Goal: Task Accomplishment & Management: Complete application form

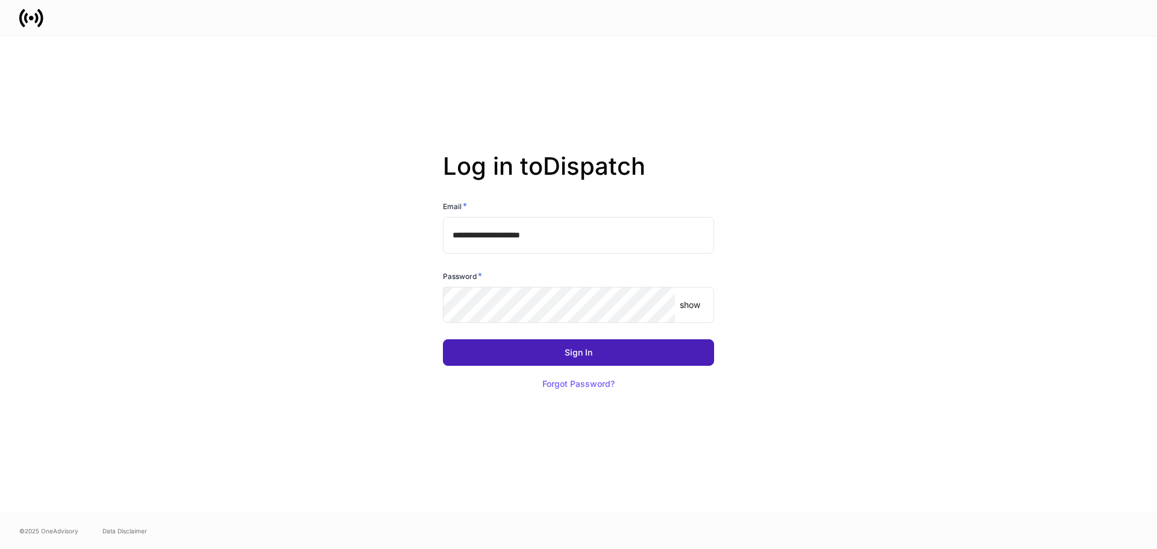
click at [630, 346] on button "Sign In" at bounding box center [578, 352] width 271 height 27
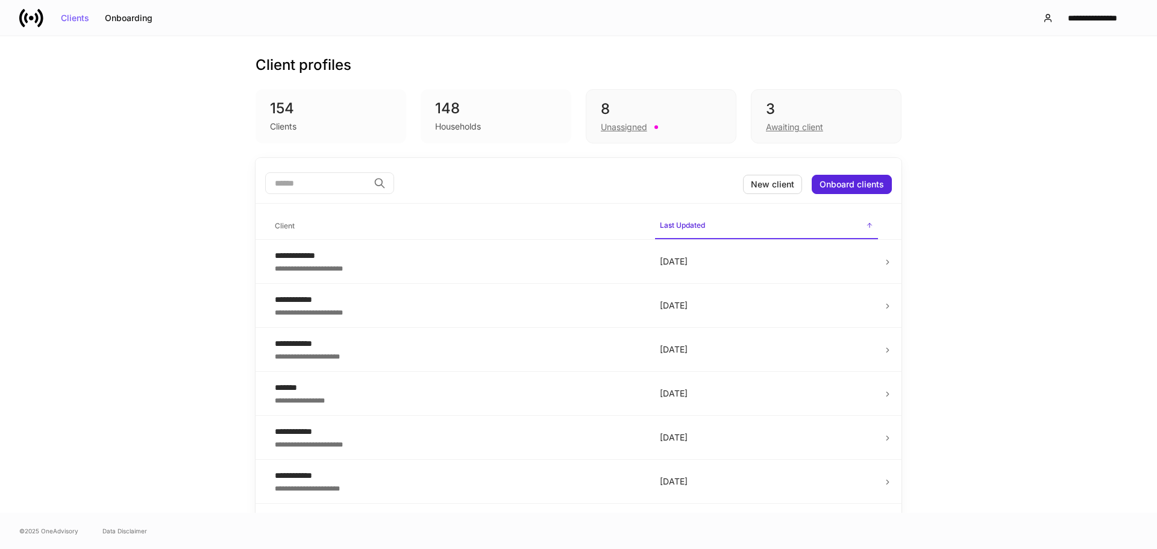
click at [457, 117] on div "148" at bounding box center [496, 108] width 122 height 19
click at [133, 20] on div "Onboarding" at bounding box center [129, 18] width 48 height 8
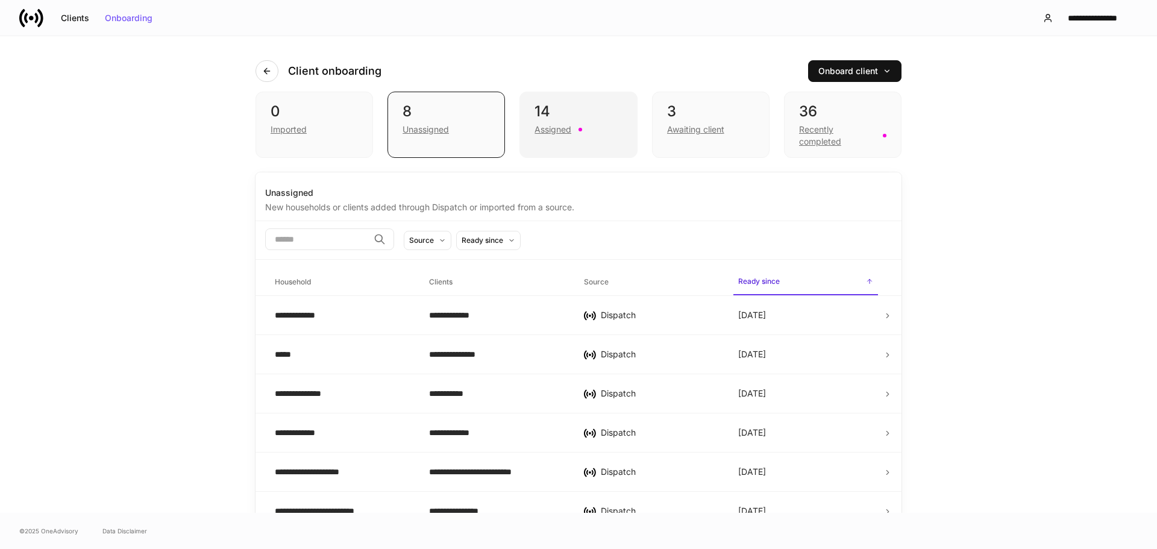
click at [555, 130] on div "Assigned" at bounding box center [553, 130] width 37 height 12
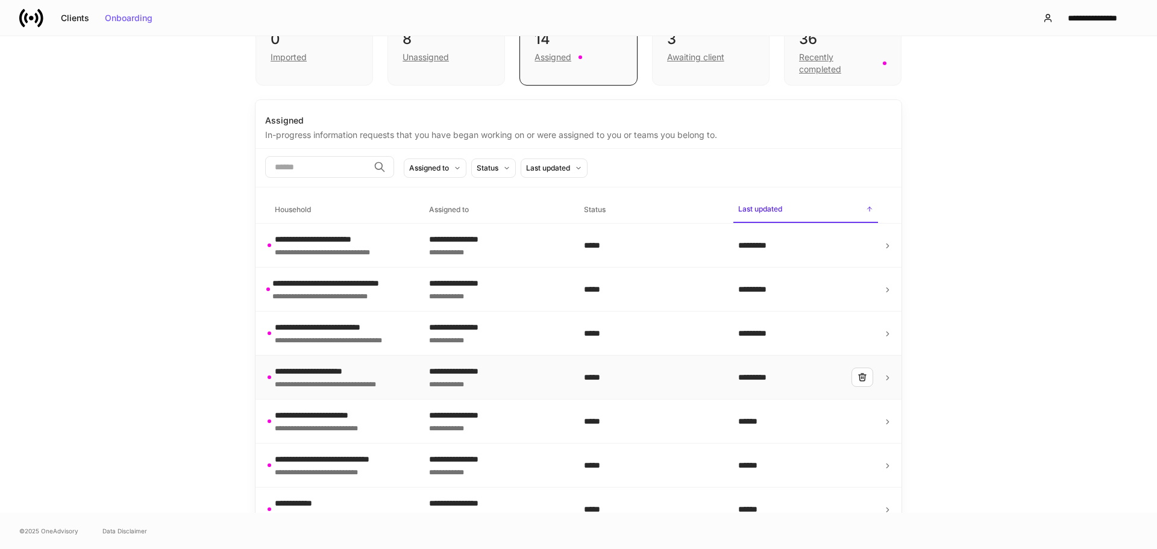
scroll to position [75, 0]
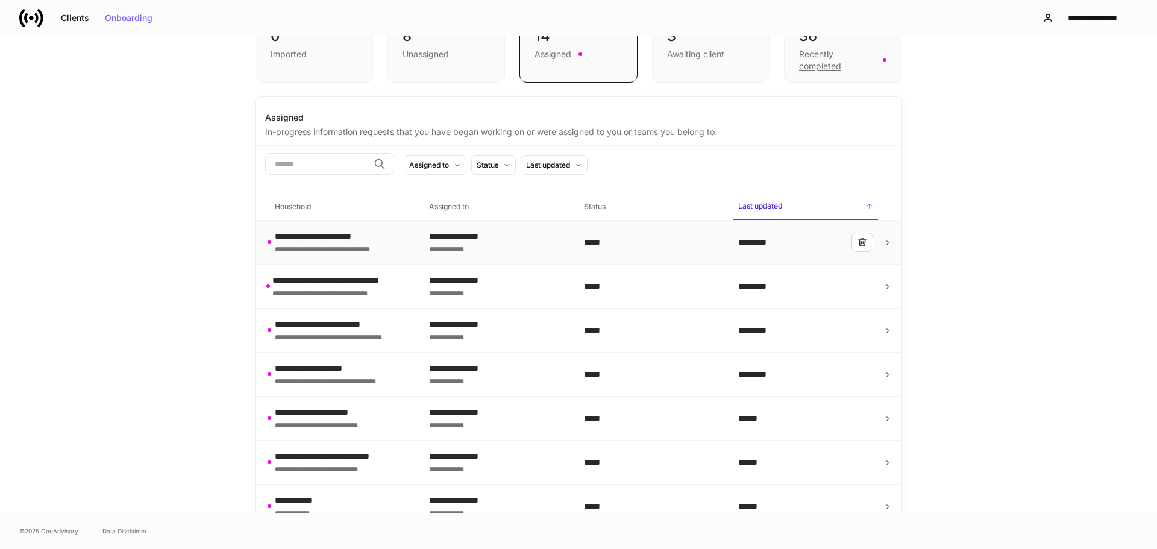
click at [397, 243] on div "**********" at bounding box center [342, 242] width 135 height 24
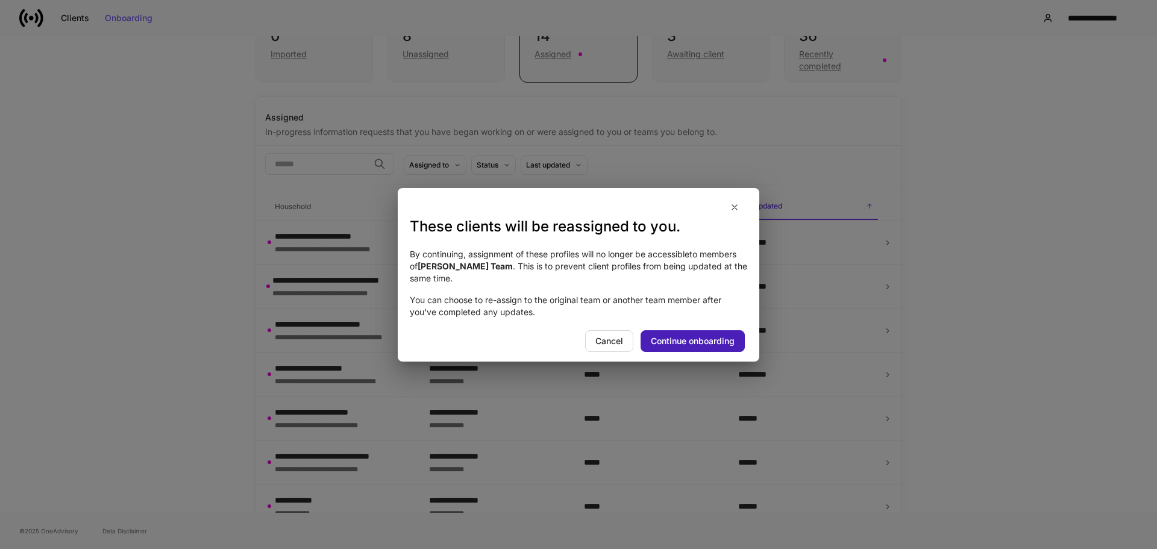
click at [676, 340] on div "Continue onboarding" at bounding box center [693, 341] width 84 height 8
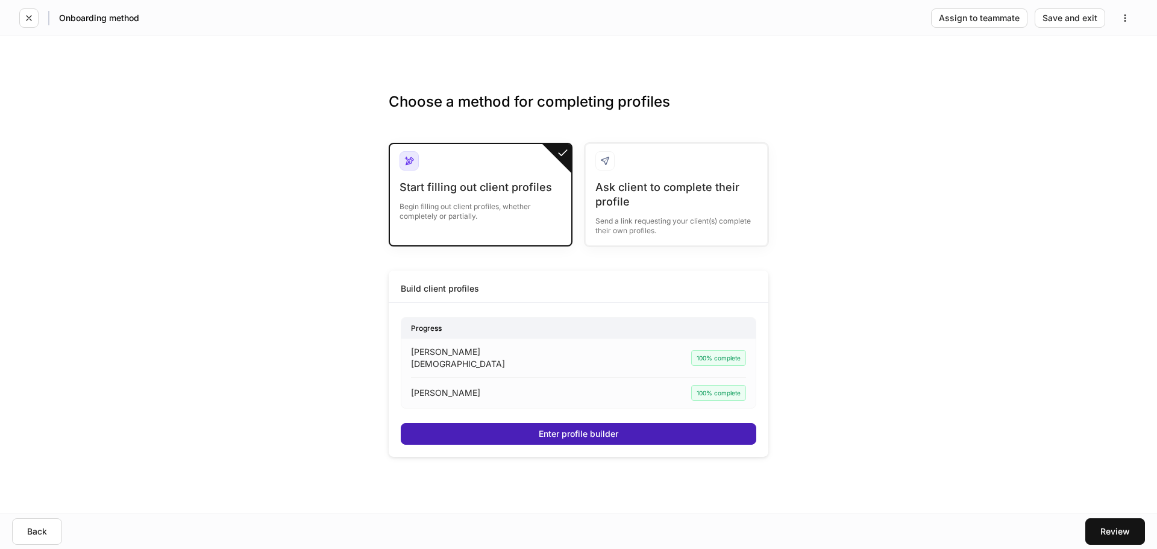
click at [569, 433] on div "Enter profile builder" at bounding box center [579, 434] width 80 height 8
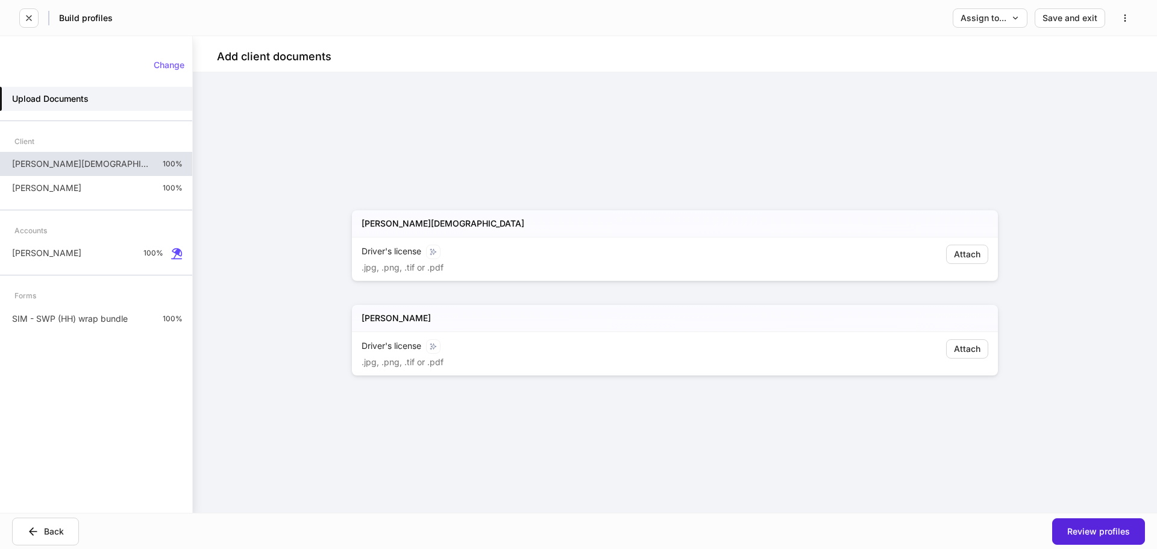
click at [54, 164] on p "[PERSON_NAME][DEMOGRAPHIC_DATA]" at bounding box center [82, 164] width 141 height 12
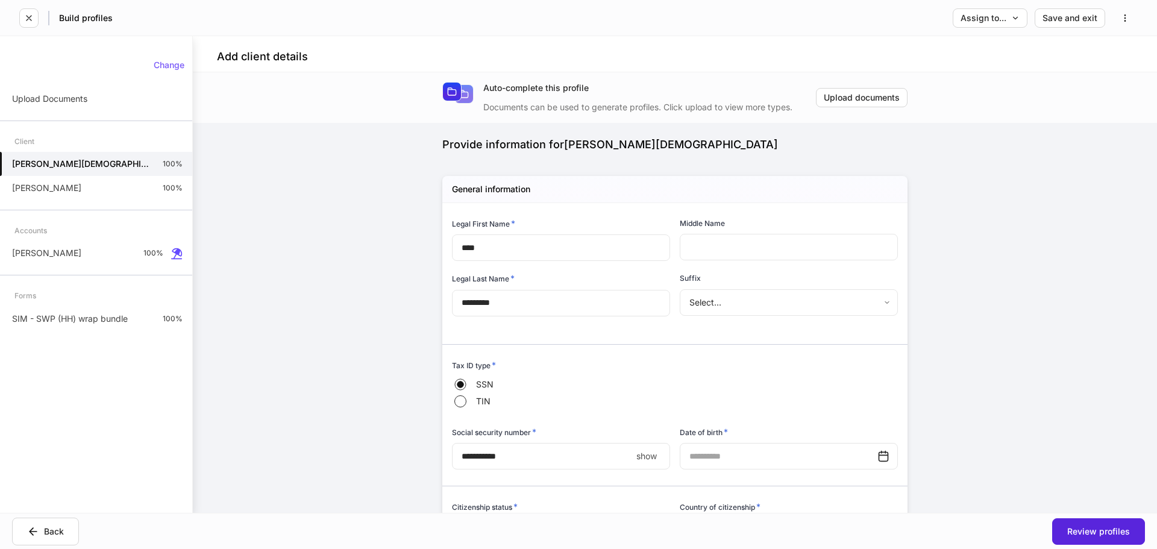
type input "**********"
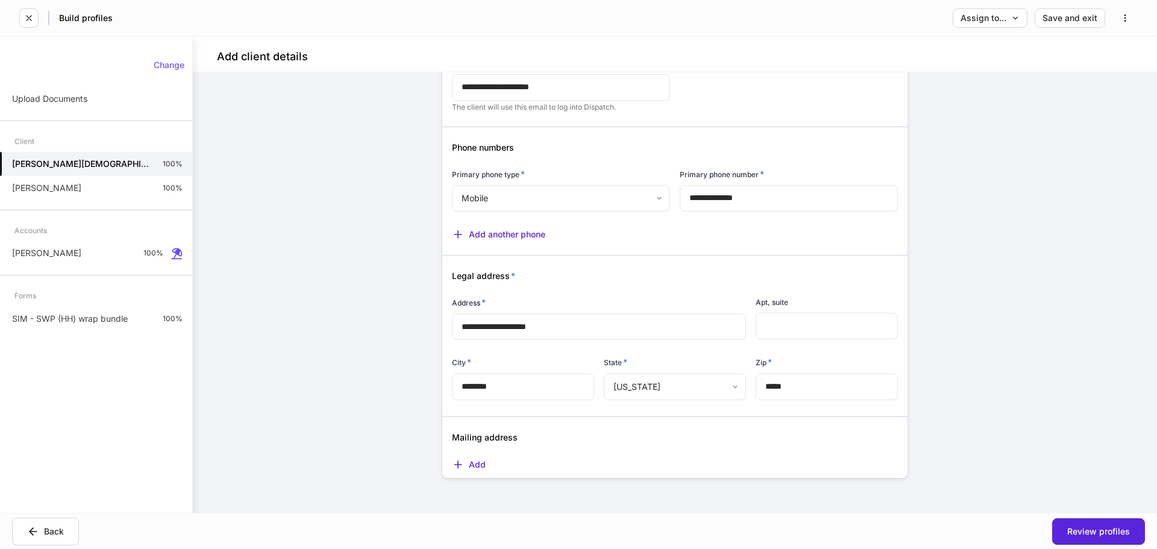
scroll to position [747, 0]
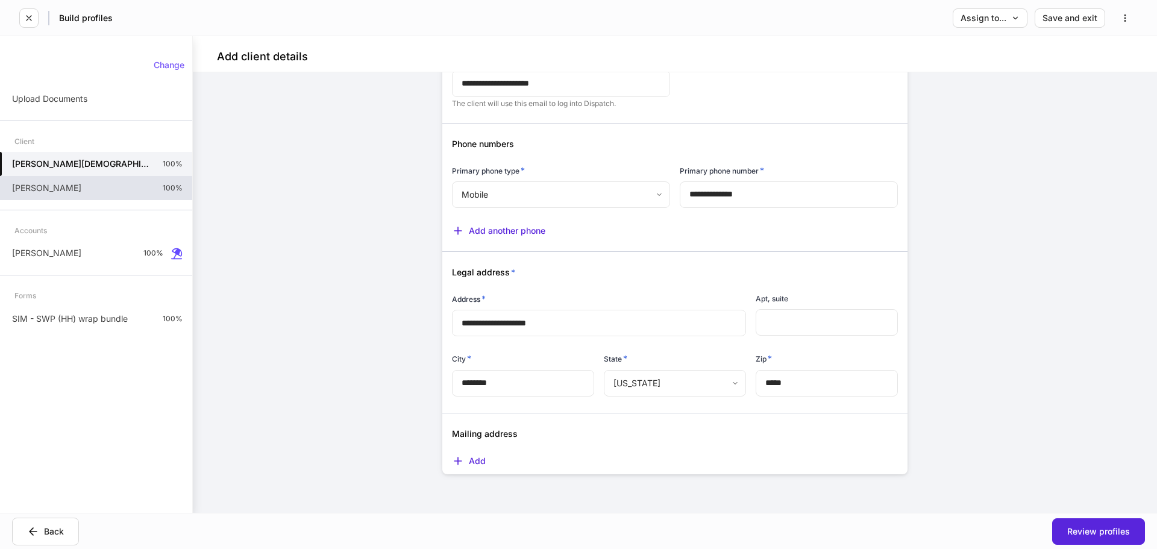
click at [57, 192] on p "[PERSON_NAME]" at bounding box center [46, 188] width 69 height 12
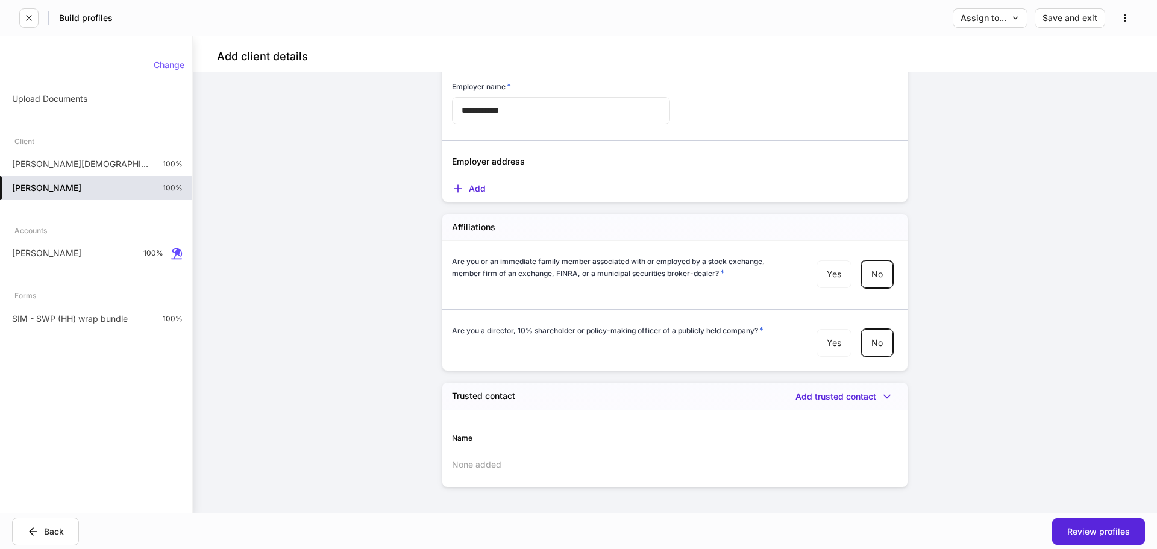
scroll to position [1445, 0]
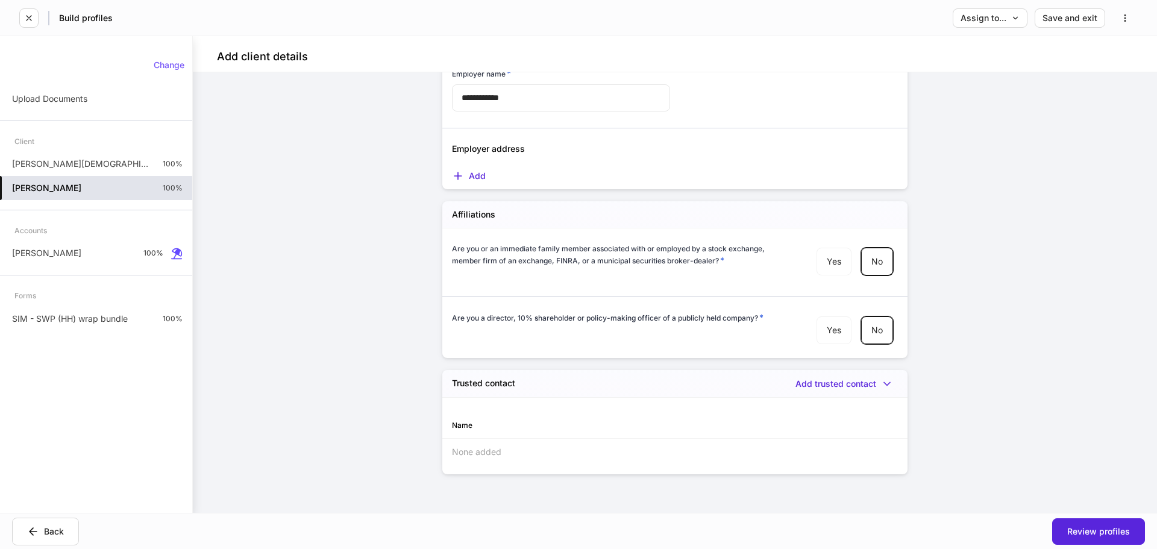
drag, startPoint x: 50, startPoint y: 245, endPoint x: 364, endPoint y: 257, distance: 314.2
click at [50, 245] on div "[PERSON_NAME] 100%" at bounding box center [96, 253] width 192 height 24
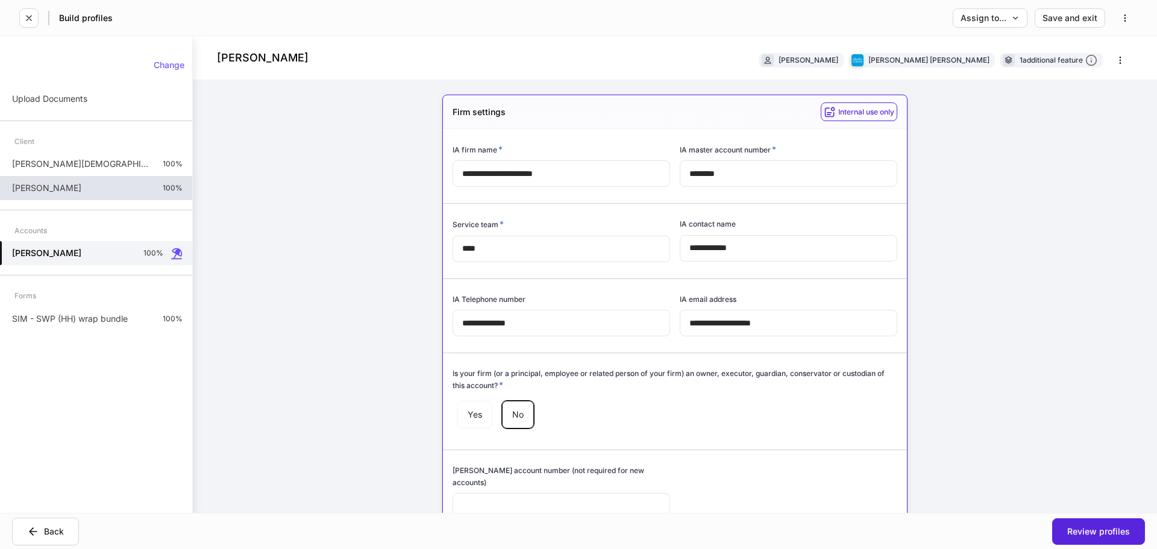
type input "*"
click at [40, 166] on p "[PERSON_NAME][DEMOGRAPHIC_DATA]" at bounding box center [82, 164] width 141 height 12
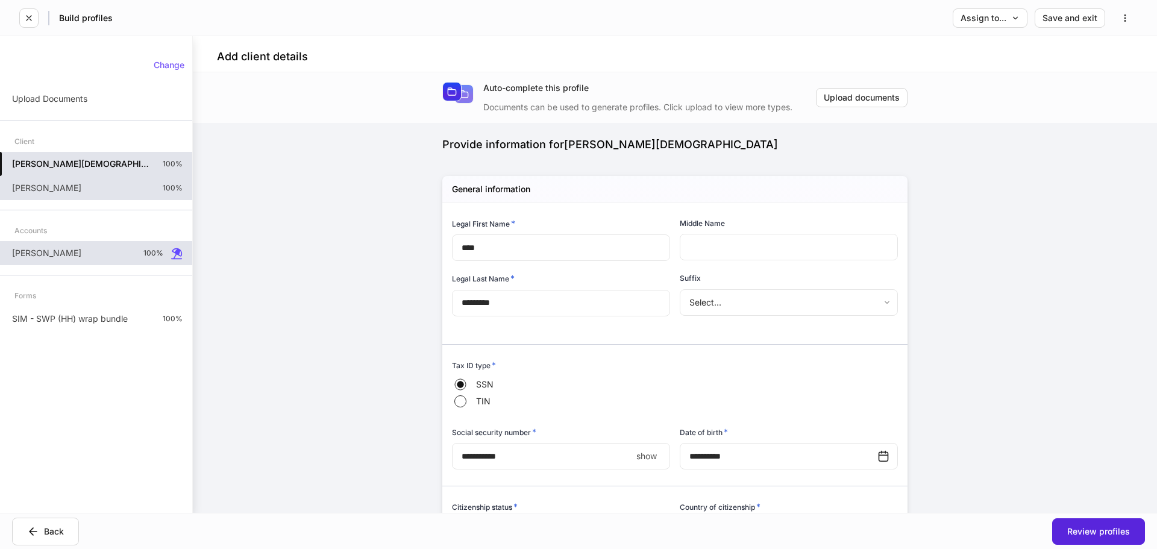
click at [49, 247] on div "[PERSON_NAME] 100%" at bounding box center [96, 253] width 192 height 24
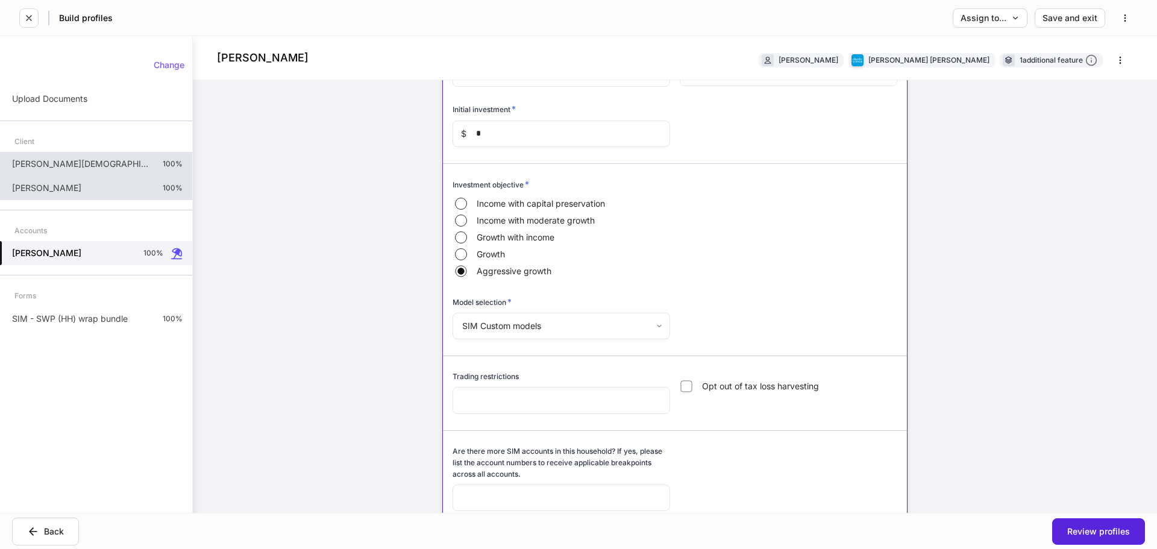
scroll to position [2929, 0]
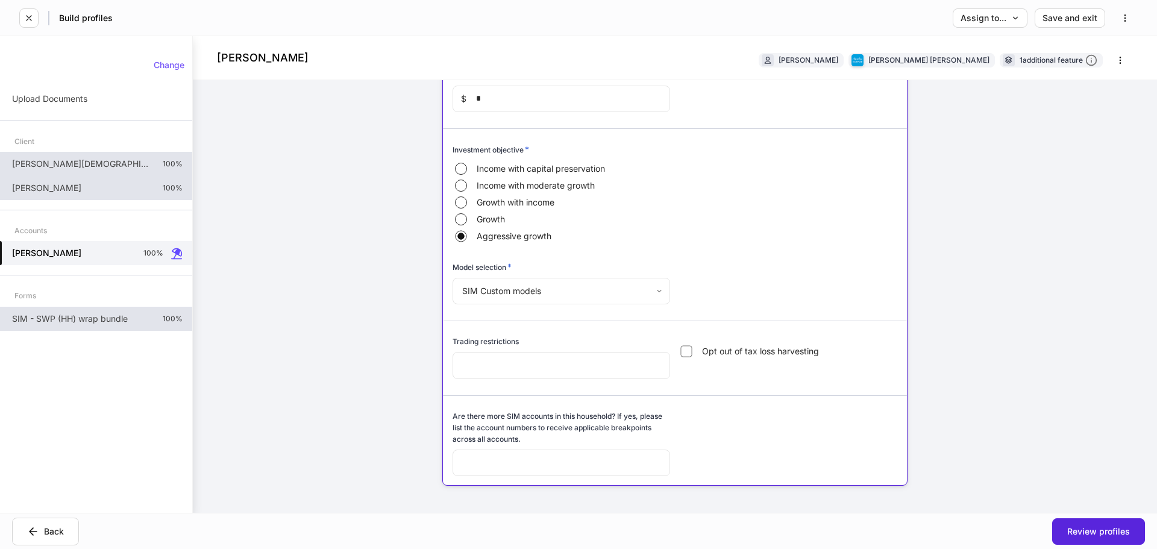
click at [101, 318] on p "SIM - SWP (HH) wrap bundle" at bounding box center [70, 319] width 116 height 12
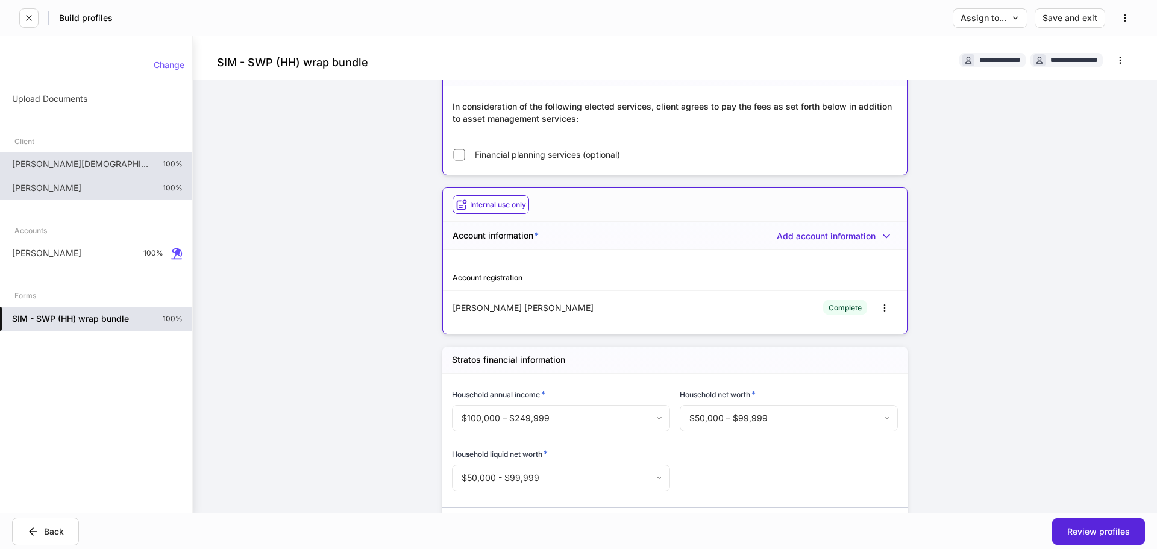
scroll to position [144, 0]
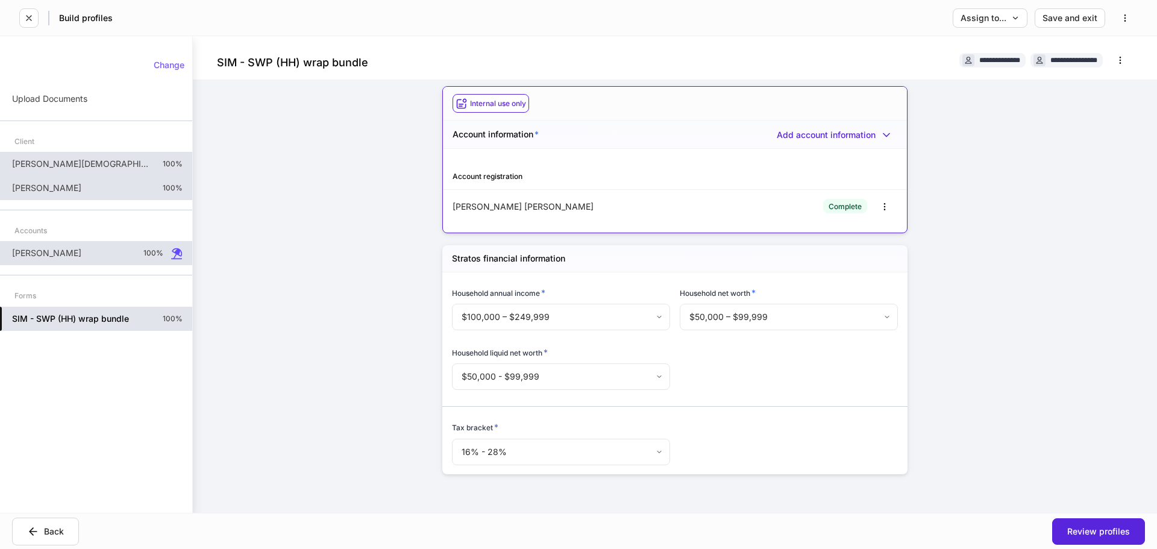
click at [48, 256] on div "[PERSON_NAME] 100%" at bounding box center [96, 253] width 192 height 24
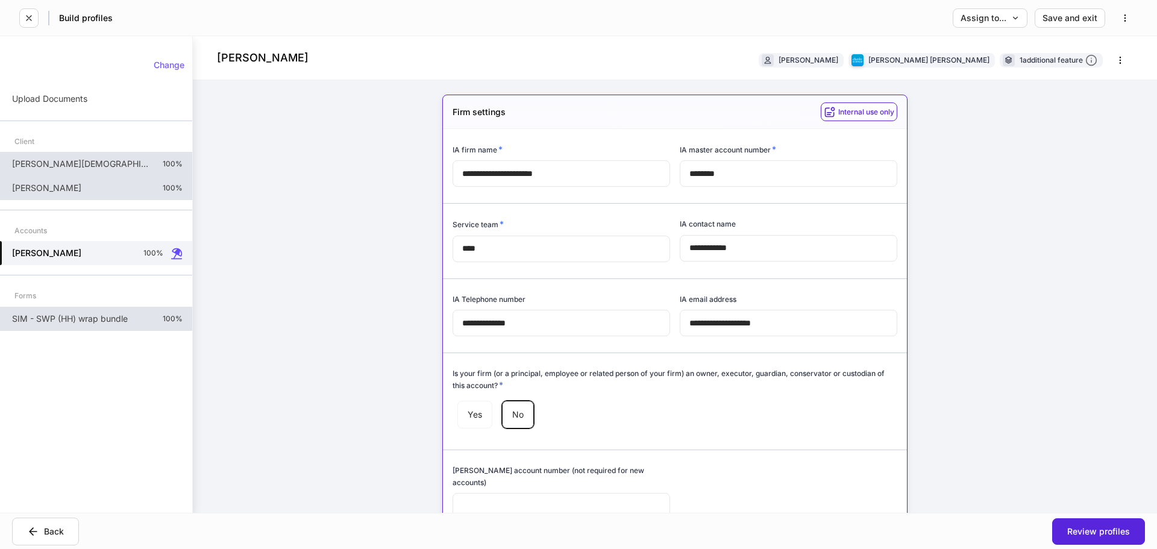
click at [57, 319] on p "SIM - SWP (HH) wrap bundle" at bounding box center [70, 319] width 116 height 12
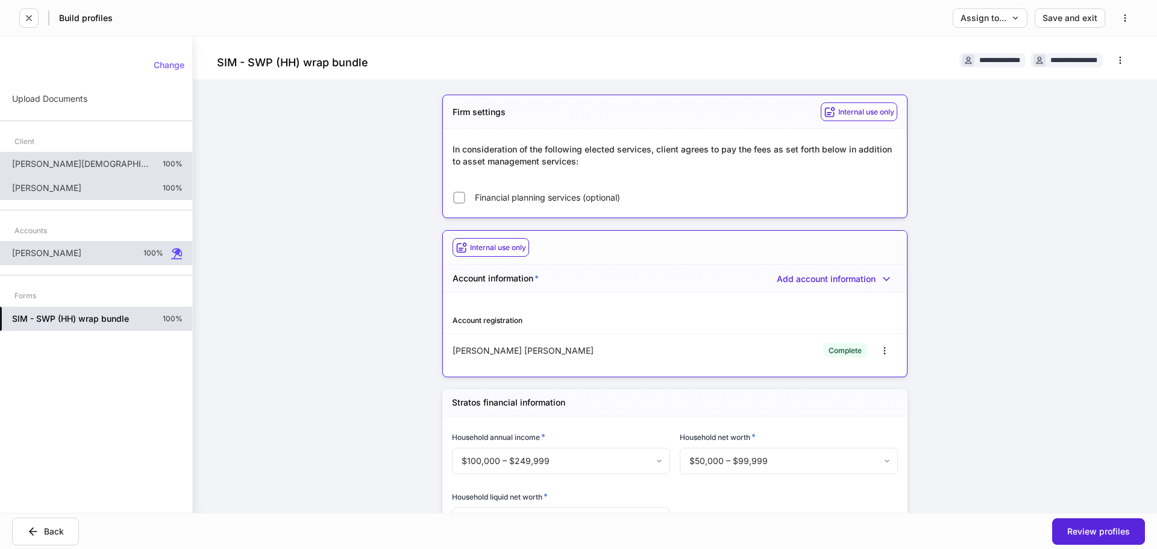
click at [57, 254] on div "[PERSON_NAME] 100%" at bounding box center [96, 253] width 192 height 24
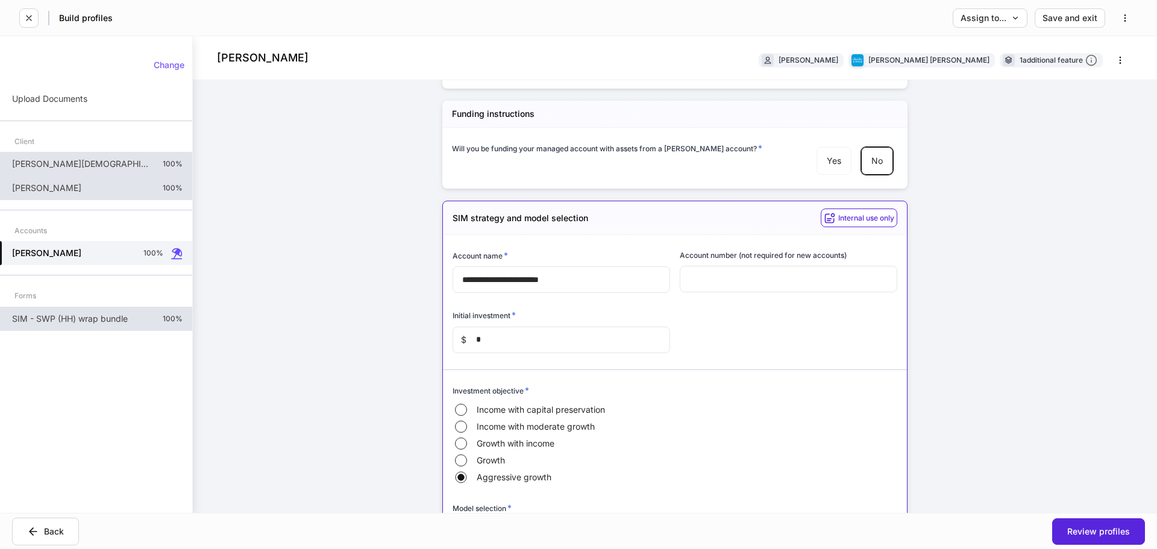
scroll to position [2929, 0]
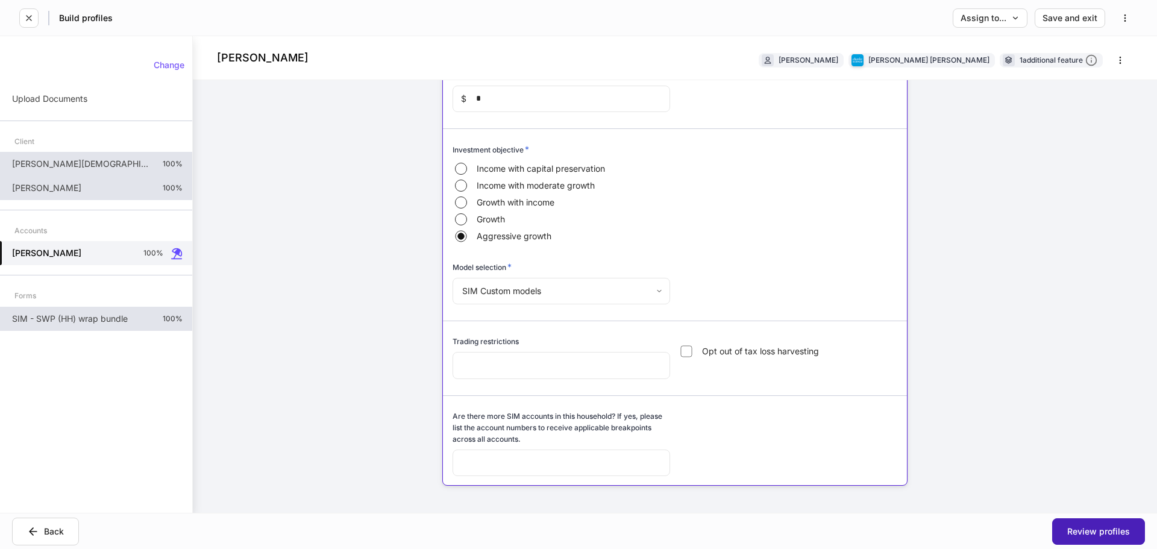
click at [1094, 527] on div "Review profiles" at bounding box center [1098, 531] width 63 height 8
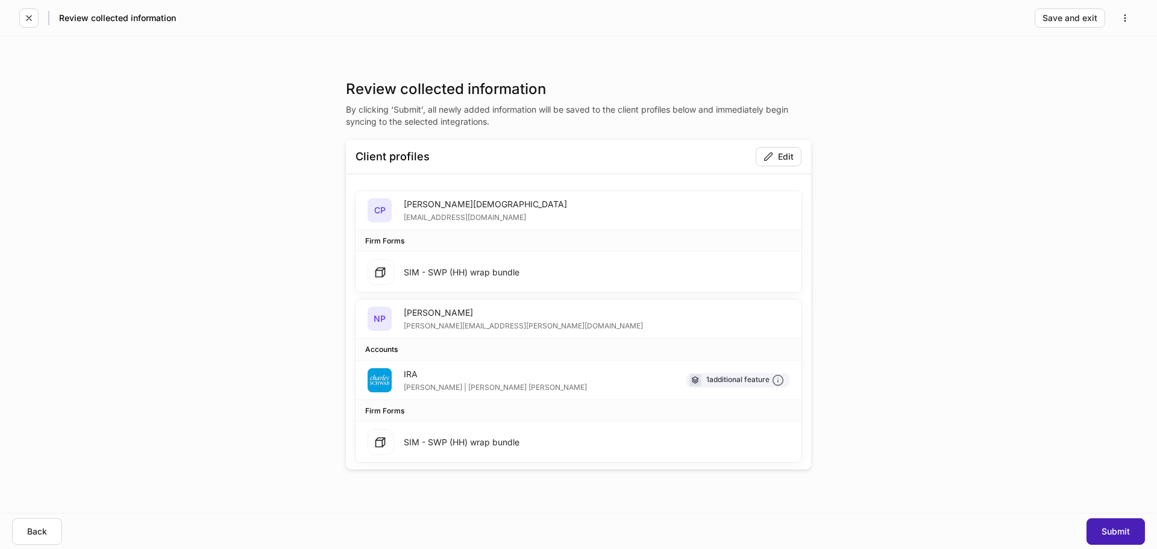
click at [1105, 538] on button "Submit" at bounding box center [1116, 531] width 58 height 27
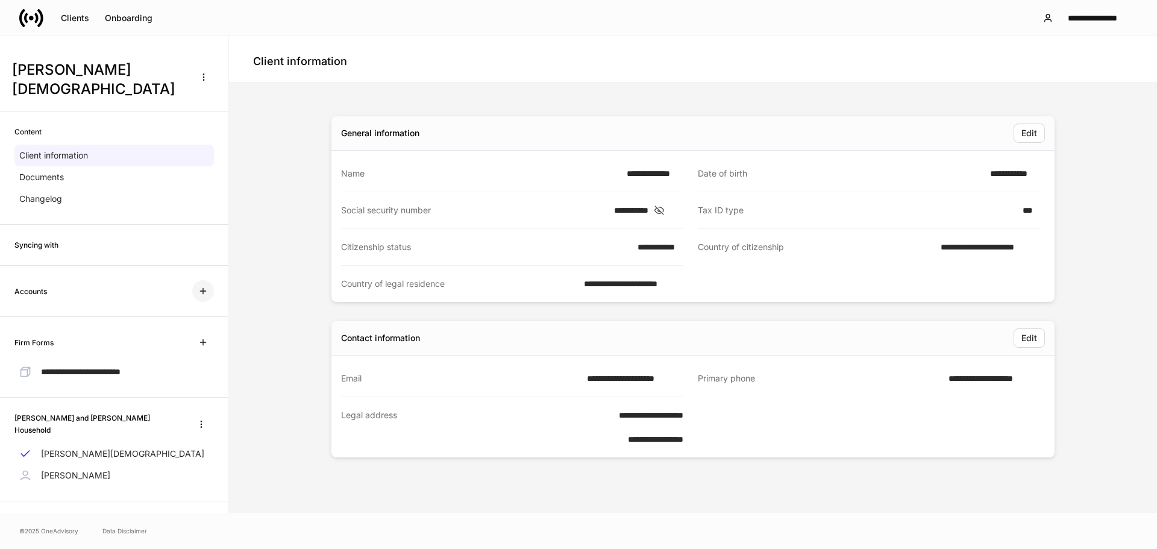
click at [206, 286] on icon "button" at bounding box center [203, 291] width 10 height 10
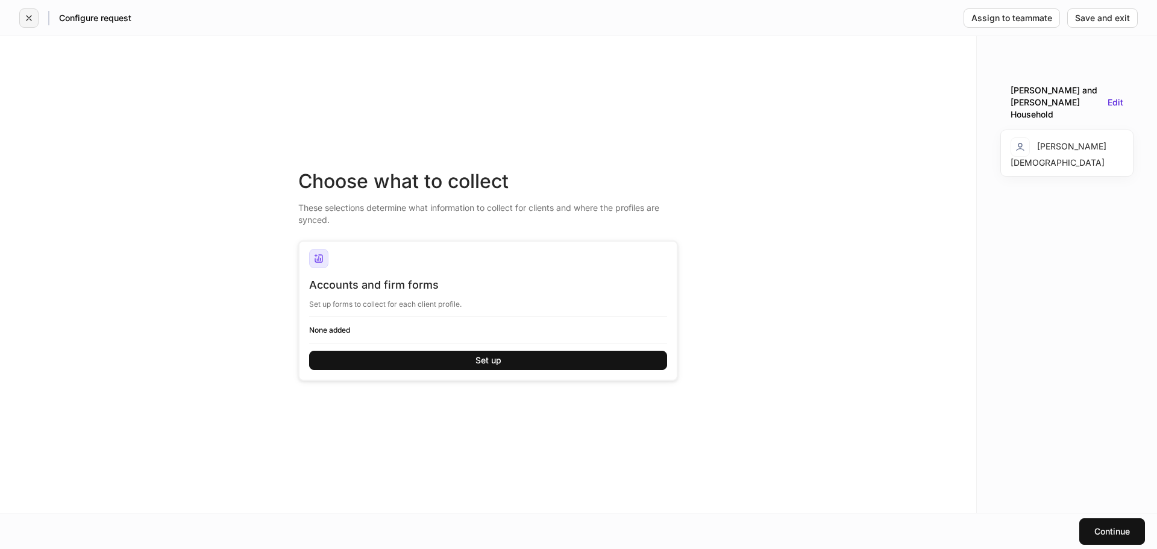
click at [28, 16] on icon "button" at bounding box center [29, 18] width 10 height 10
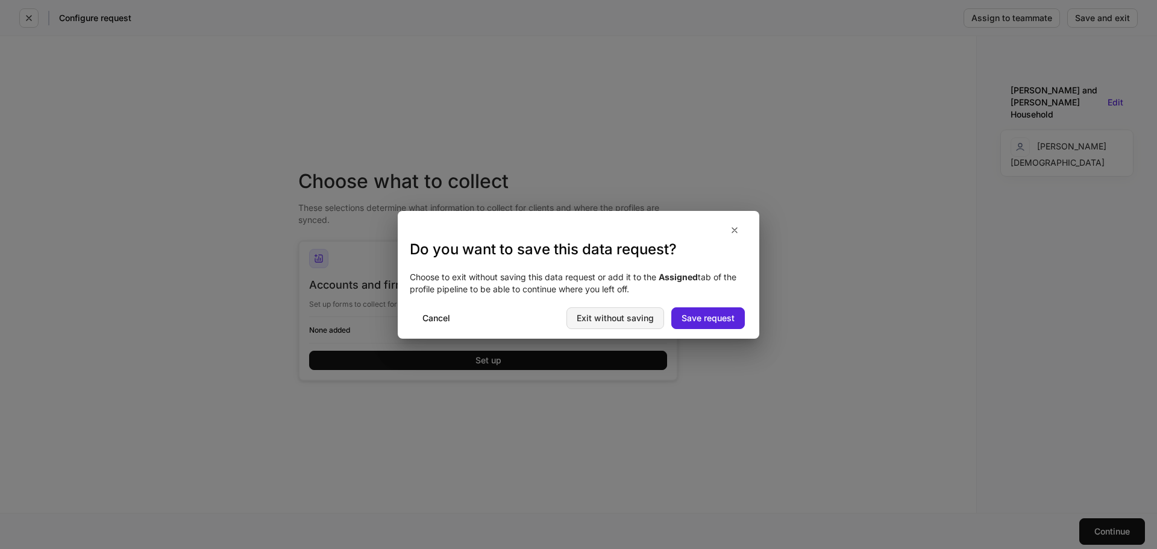
click at [628, 314] on div "Exit without saving" at bounding box center [615, 318] width 77 height 8
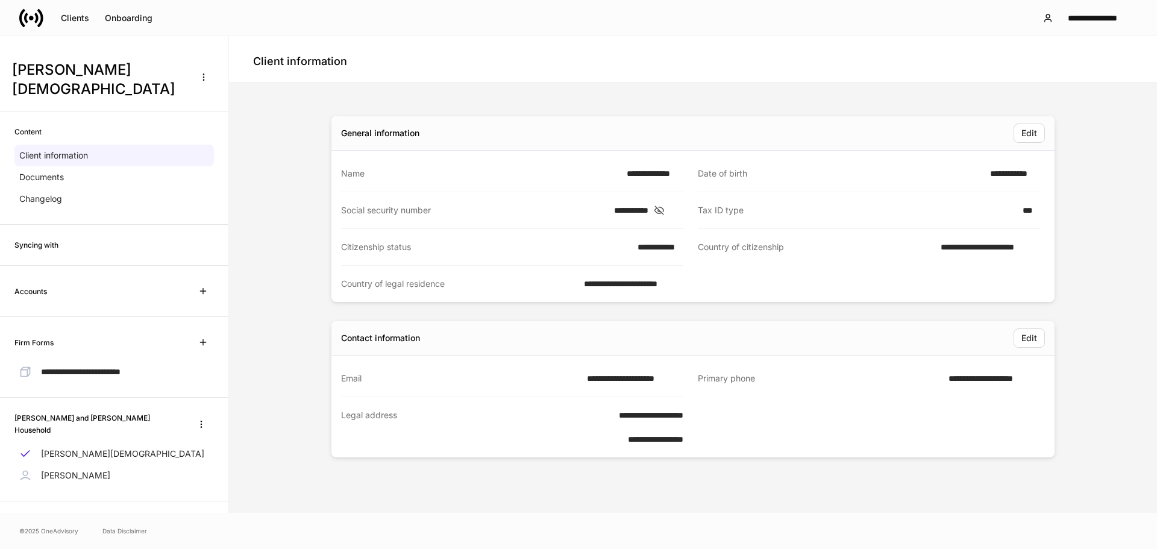
click at [80, 469] on p "[PERSON_NAME]" at bounding box center [75, 475] width 69 height 12
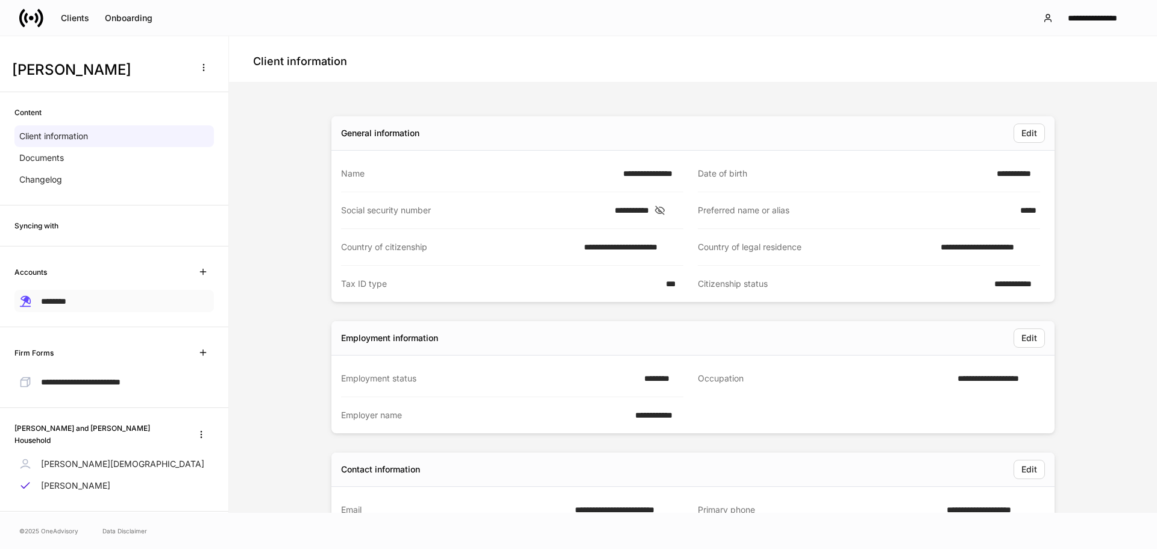
click at [61, 293] on div "********" at bounding box center [113, 301] width 199 height 22
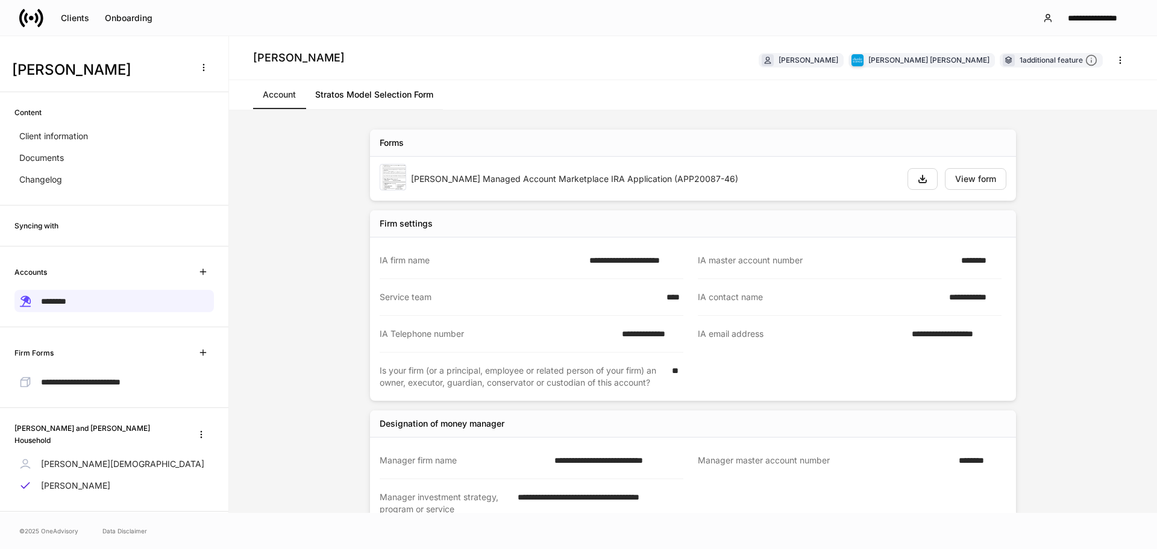
click at [278, 96] on link "Account" at bounding box center [279, 94] width 52 height 29
click at [353, 92] on link "Stratos Model Selection Form" at bounding box center [374, 94] width 137 height 29
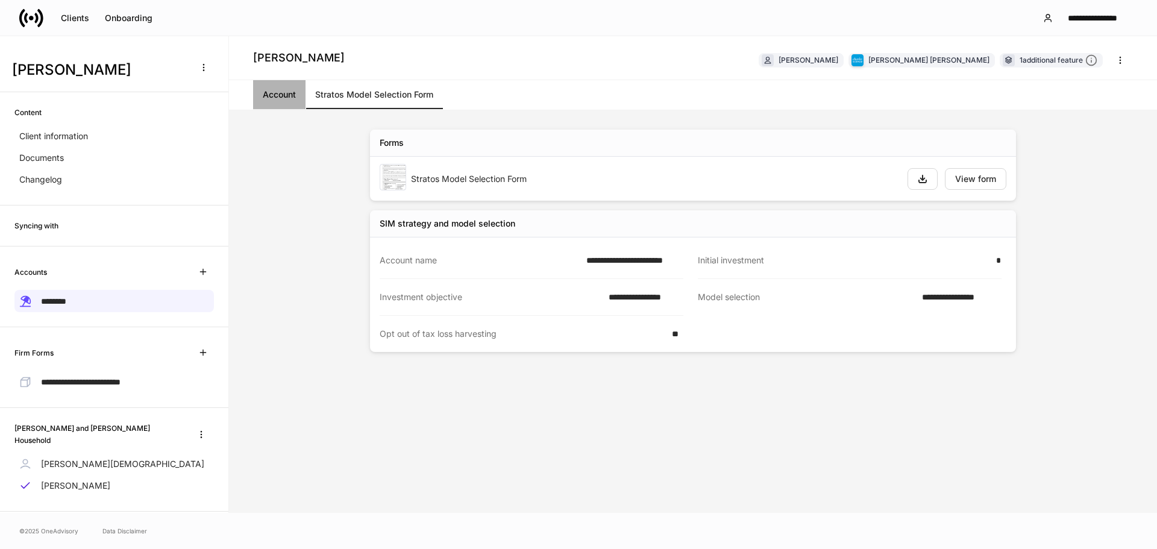
click at [276, 99] on link "Account" at bounding box center [279, 94] width 52 height 29
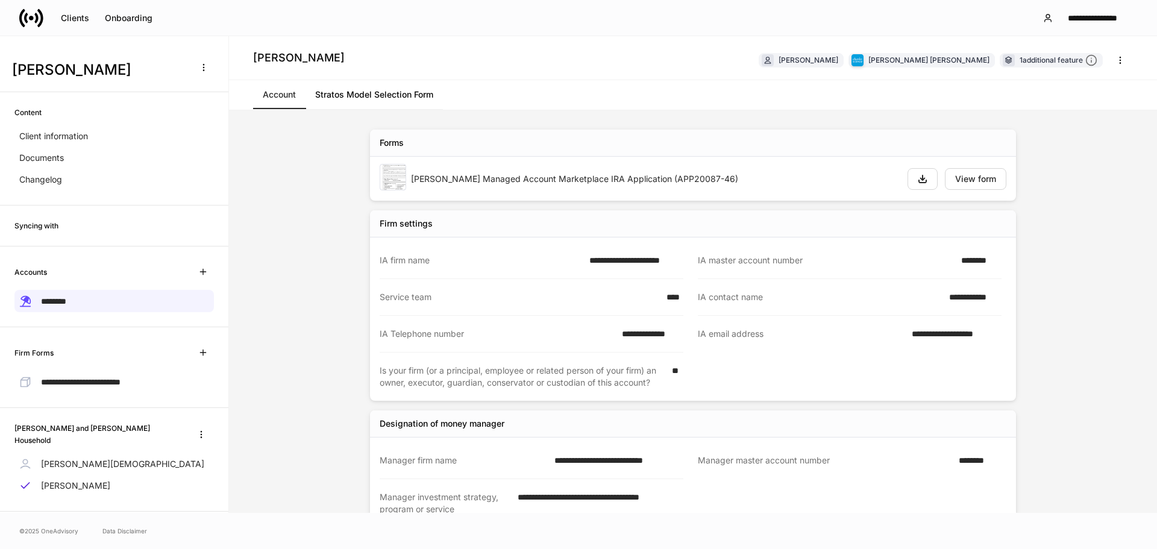
click at [386, 96] on link "Stratos Model Selection Form" at bounding box center [374, 94] width 137 height 29
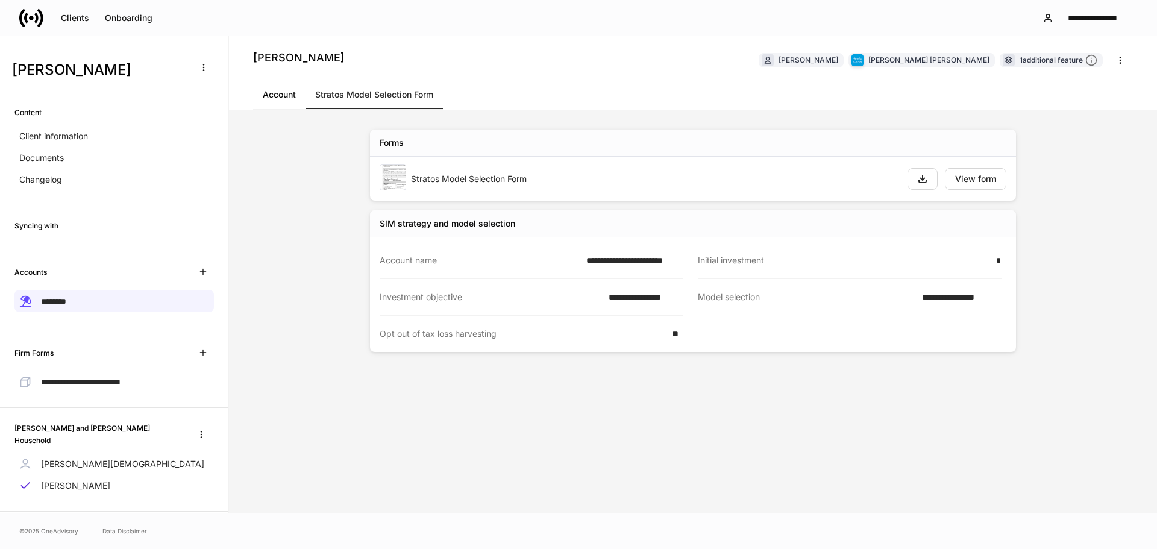
click at [280, 92] on link "Account" at bounding box center [279, 94] width 52 height 29
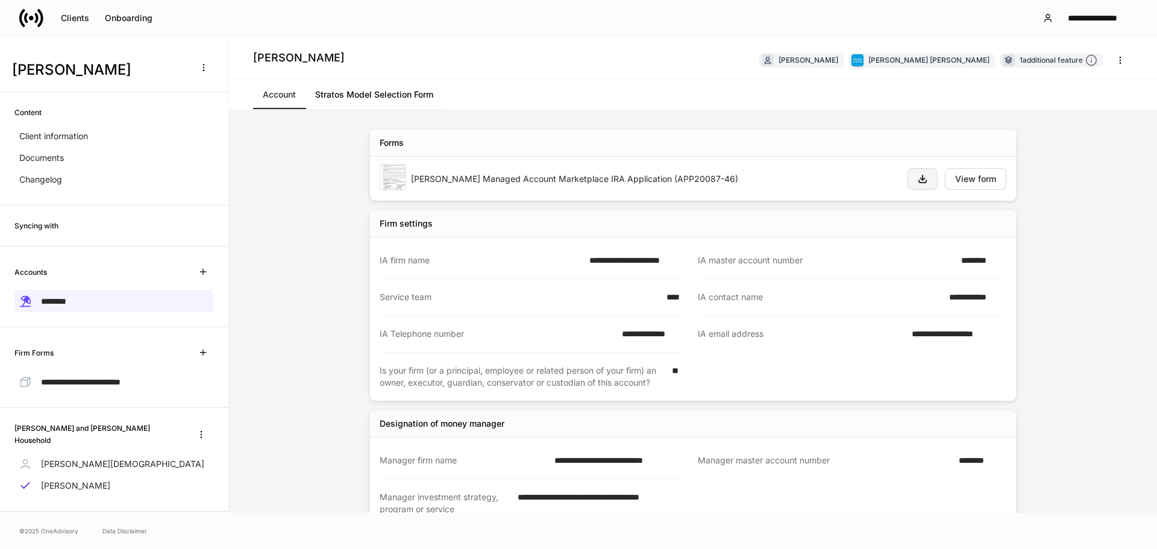
click at [918, 180] on icon "button" at bounding box center [923, 179] width 10 height 10
click at [324, 95] on link "Stratos Model Selection Form" at bounding box center [374, 94] width 137 height 29
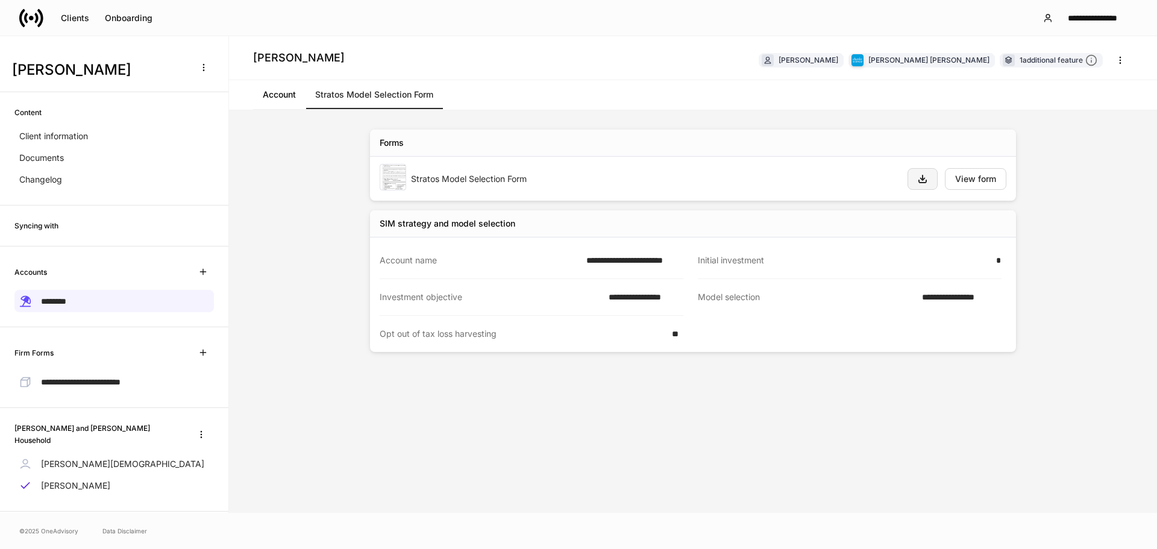
click at [919, 177] on icon "button" at bounding box center [923, 179] width 10 height 10
drag, startPoint x: 87, startPoint y: 377, endPoint x: 160, endPoint y: 363, distance: 73.6
click at [87, 378] on span "**********" at bounding box center [81, 382] width 80 height 8
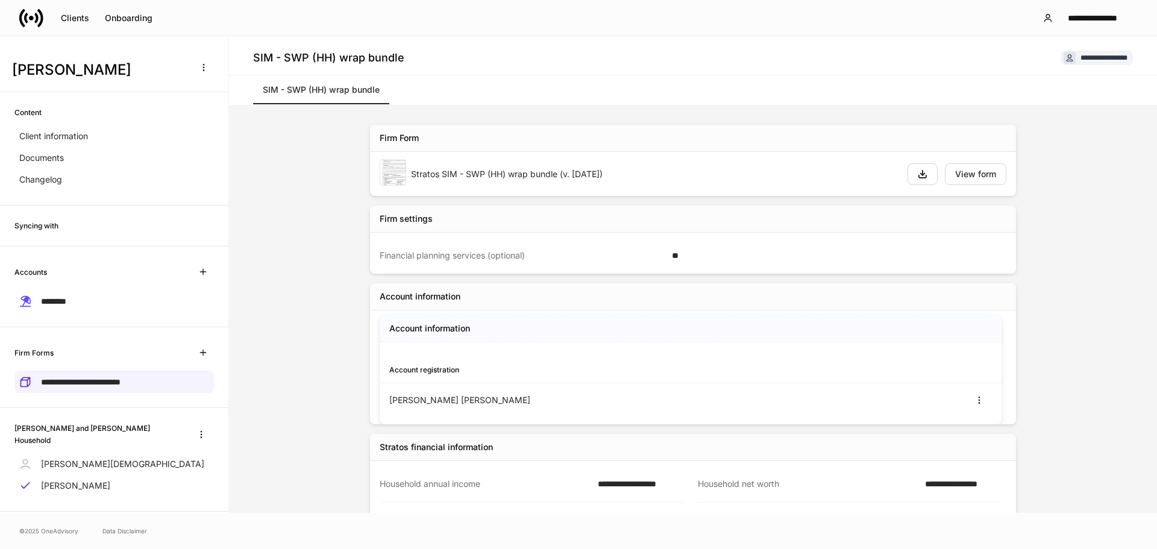
scroll to position [45, 0]
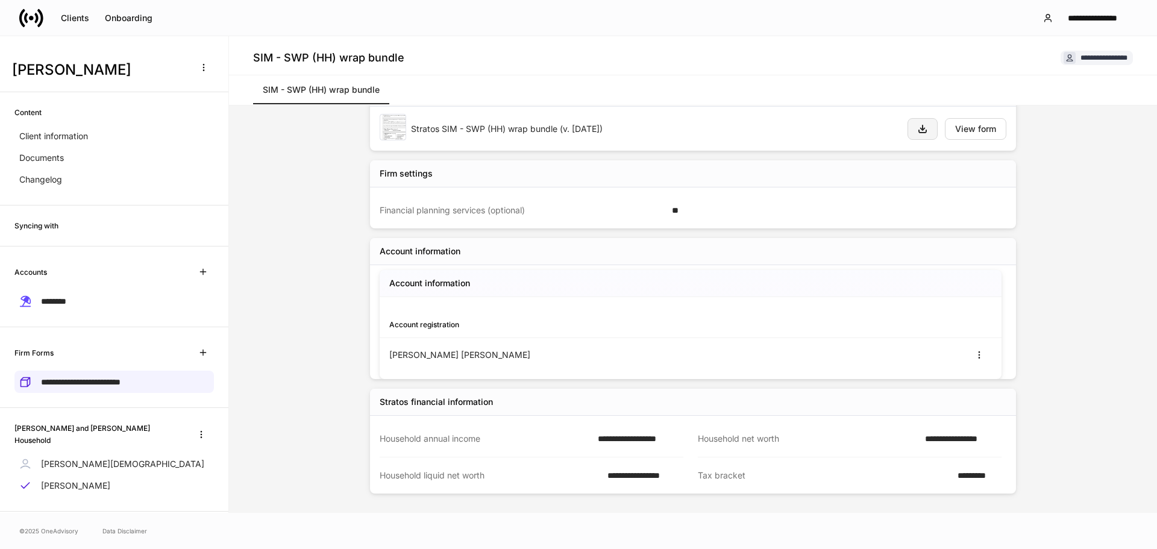
click at [923, 125] on icon "button" at bounding box center [923, 129] width 10 height 10
